Goal: Navigation & Orientation: Find specific page/section

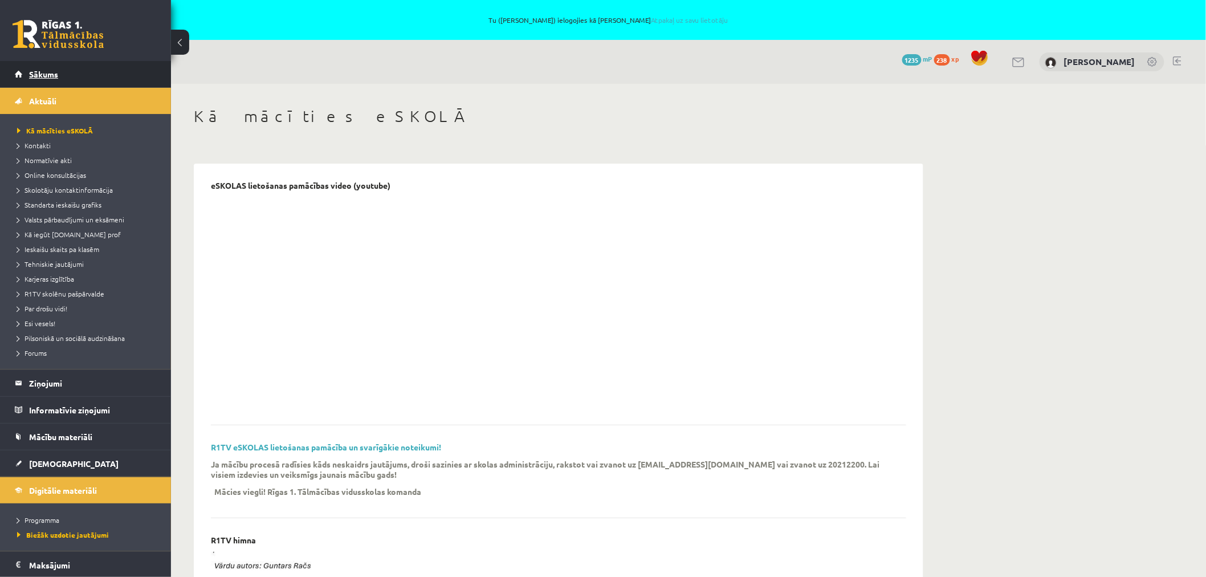
click at [34, 76] on span "Sākums" at bounding box center [43, 74] width 29 height 10
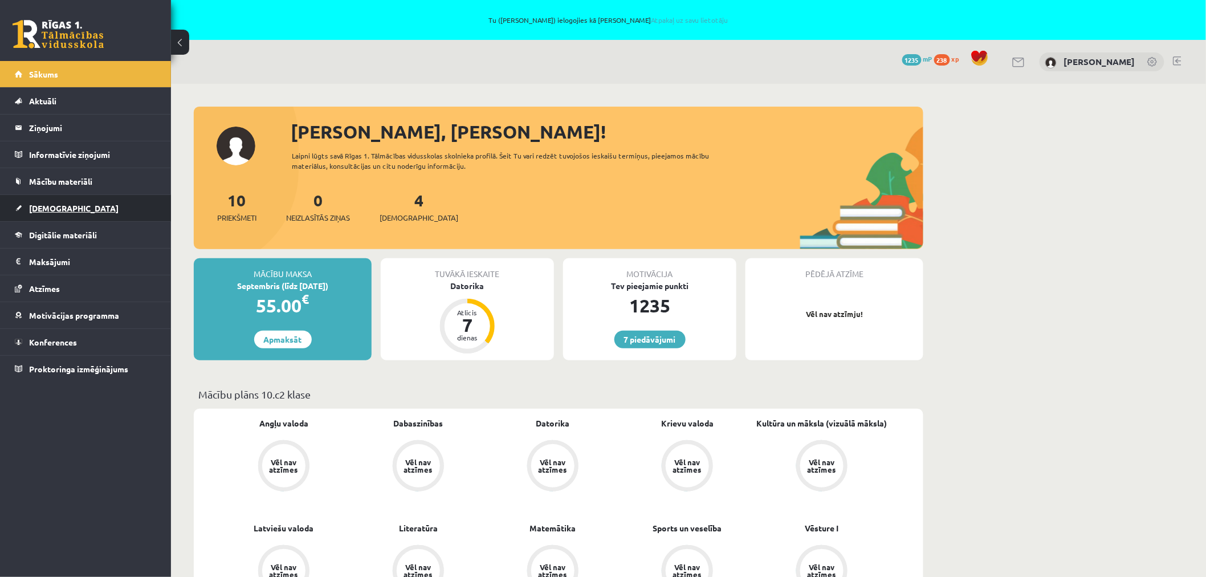
click at [44, 203] on span "[DEMOGRAPHIC_DATA]" at bounding box center [73, 208] width 89 height 10
